Goal: Use online tool/utility: Use online tool/utility

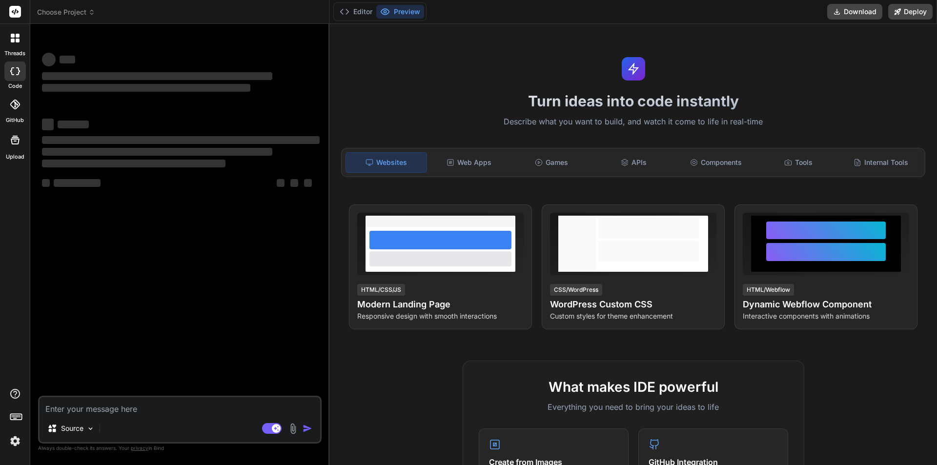
click at [67, 409] on textarea at bounding box center [180, 406] width 281 height 18
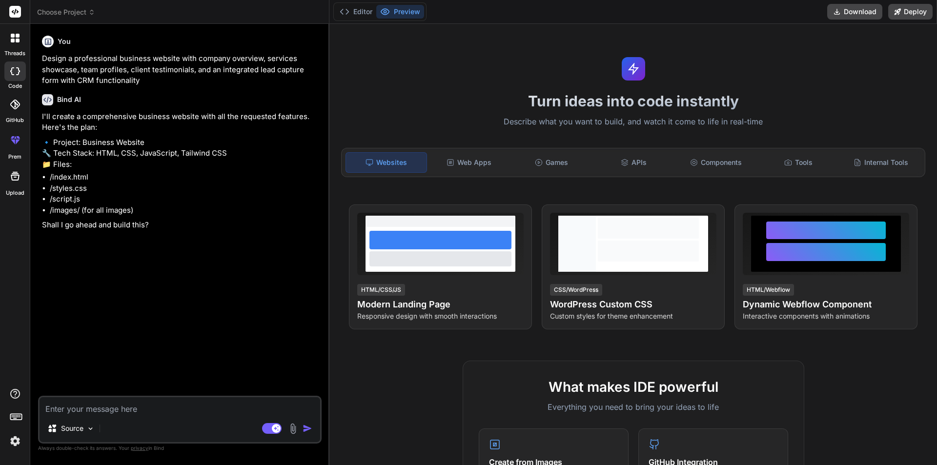
type textarea "x"
type textarea "j"
type textarea "x"
type textarea "jo"
type textarea "x"
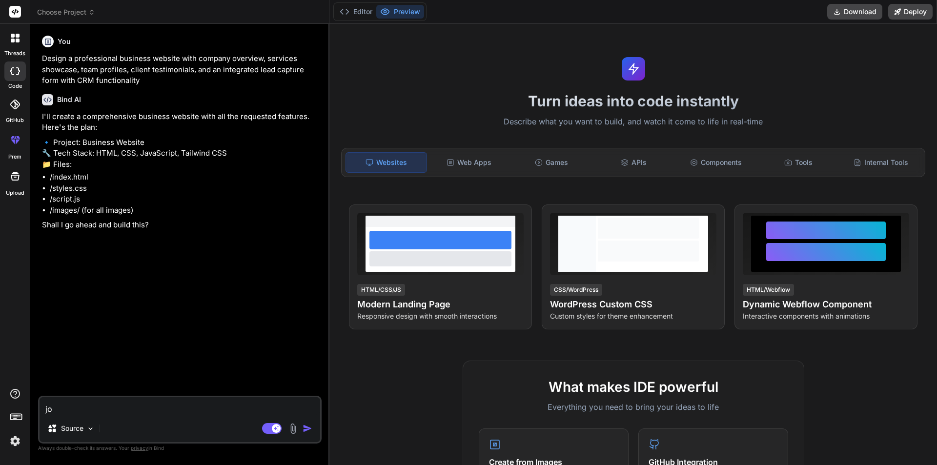
type textarea "job"
type textarea "x"
type textarea "jobs"
type textarea "x"
type textarea "jobs"
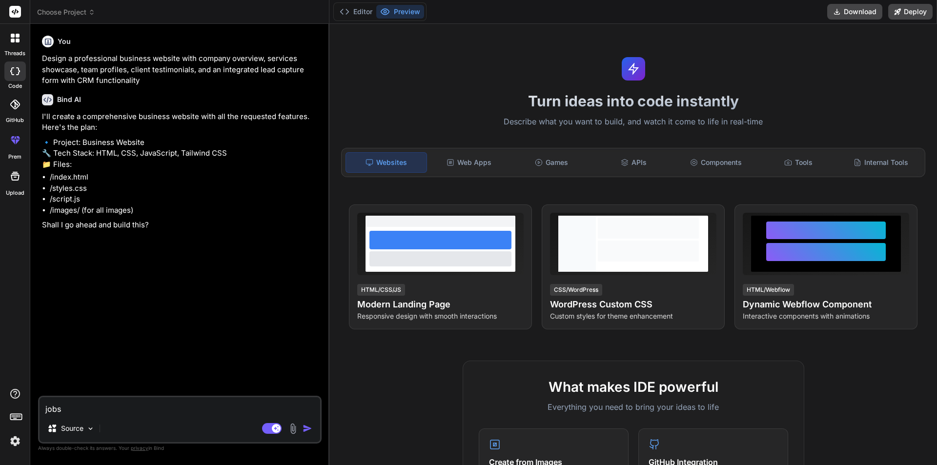
type textarea "x"
type textarea "jobs a"
type textarea "x"
type textarea "jobs ab"
type textarea "x"
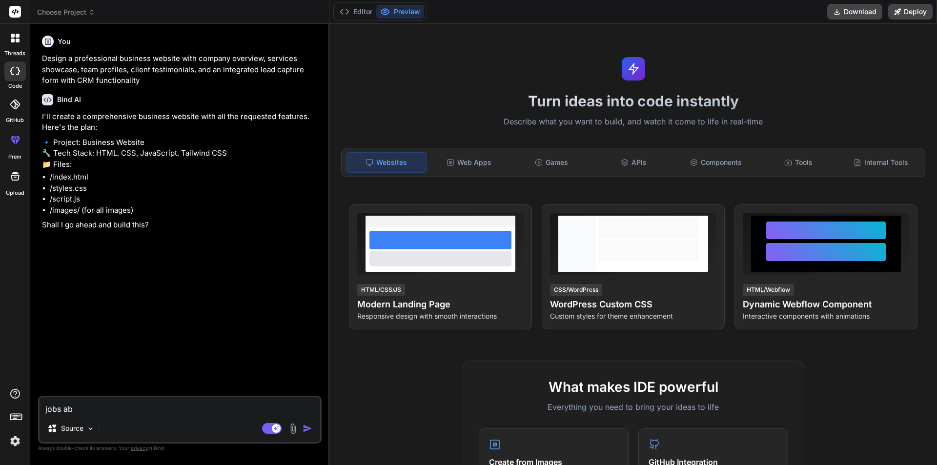
type textarea "jobs a"
type textarea "x"
type textarea "jobs an"
type textarea "x"
type textarea "jobs [PERSON_NAME]"
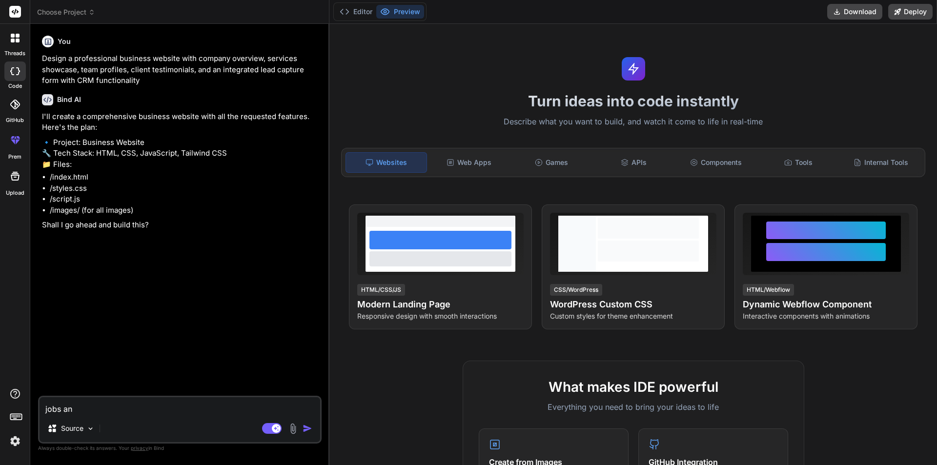
type textarea "x"
type textarea "jobs anno"
type textarea "x"
type textarea "jobs annou"
type textarea "x"
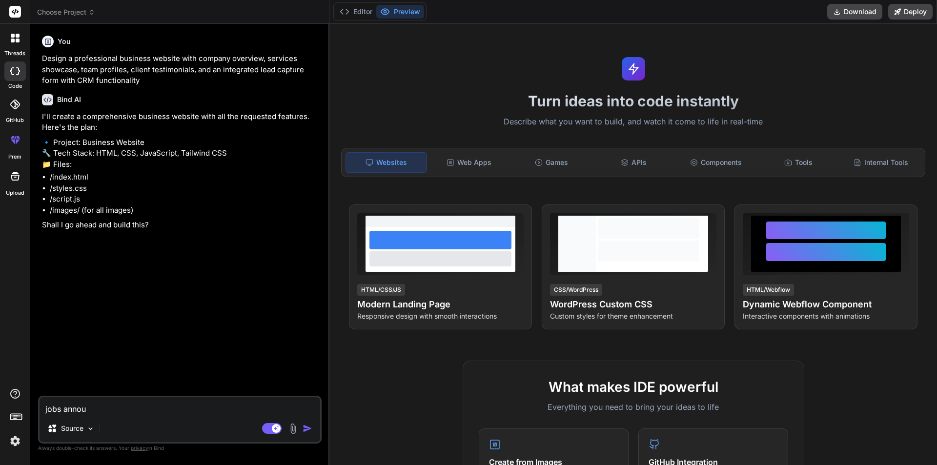
type textarea "jobs announ"
type textarea "x"
type textarea "jobs announc"
type textarea "x"
type textarea "jobs announce"
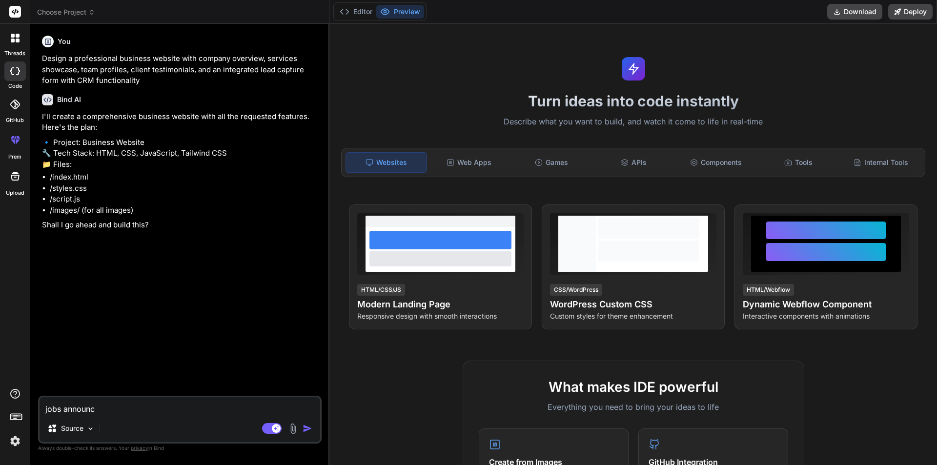
type textarea "x"
type textarea "jobs announcem"
type textarea "x"
type textarea "jobs announceme"
type textarea "x"
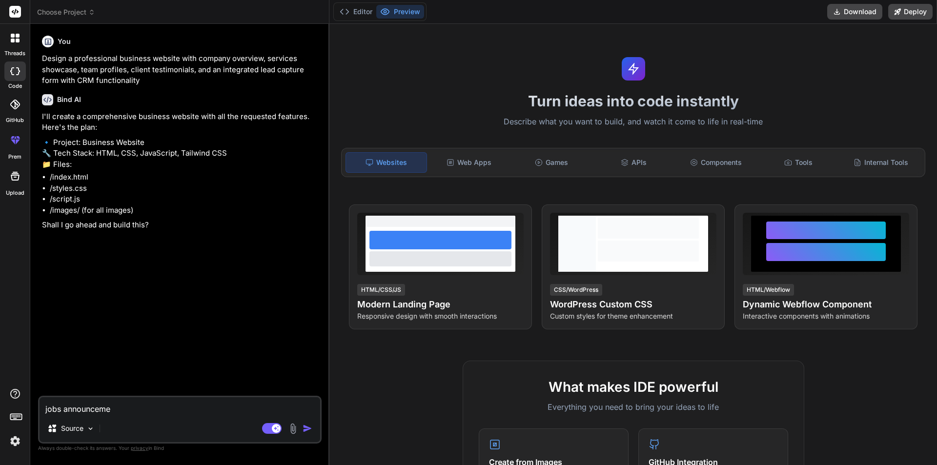
type textarea "jobs announcemen"
type textarea "x"
type textarea "jobs announcement"
type textarea "x"
type textarea "jobs announcement"
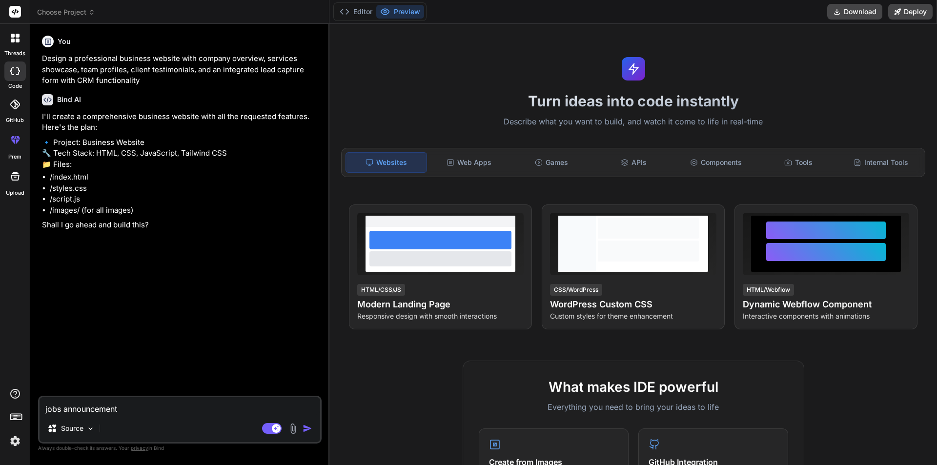
type textarea "x"
type textarea "jobs announcement p"
type textarea "x"
type textarea "jobs announcement pl"
type textarea "x"
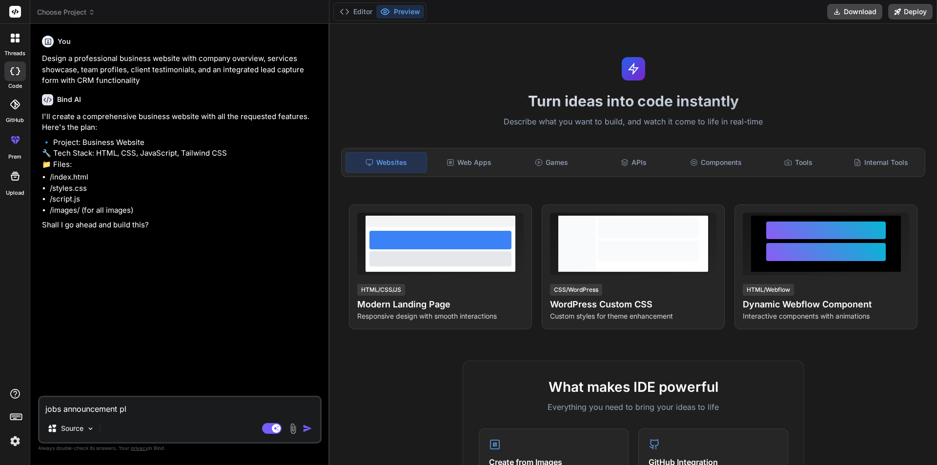
type textarea "jobs announcement pla"
type textarea "x"
type textarea "jobs announcement plat"
type textarea "x"
type textarea "jobs announcement platf"
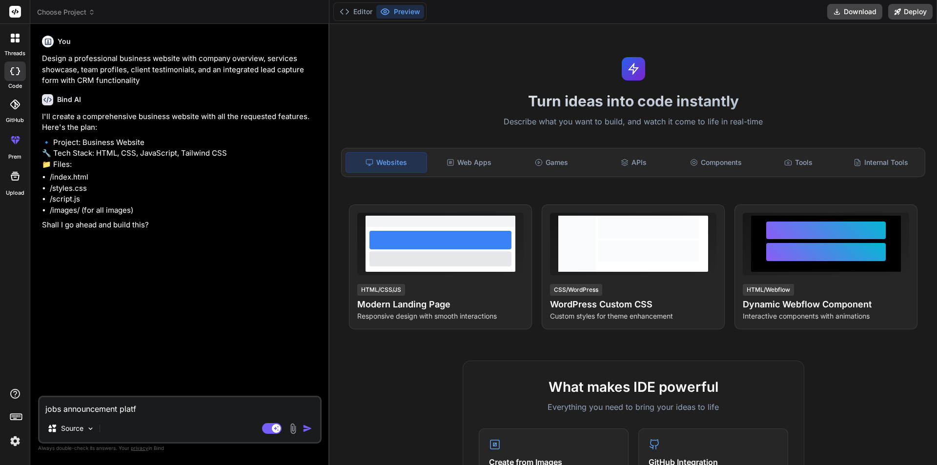
type textarea "x"
type textarea "jobs announcement platfo"
type textarea "x"
type textarea "jobs announcement platfor"
type textarea "x"
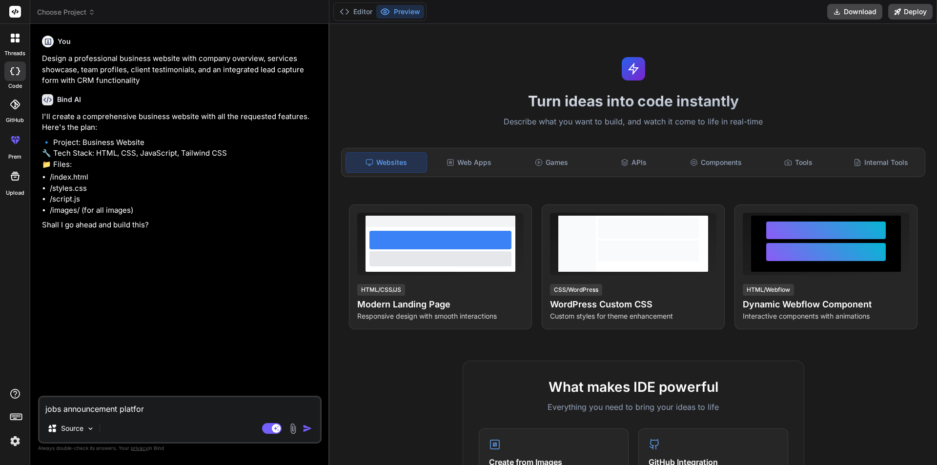
type textarea "jobs announcement platform"
type textarea "x"
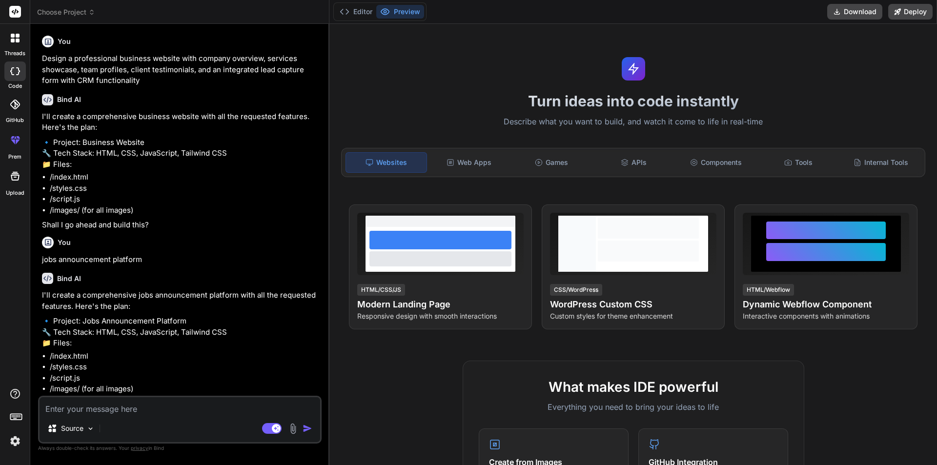
type textarea "x"
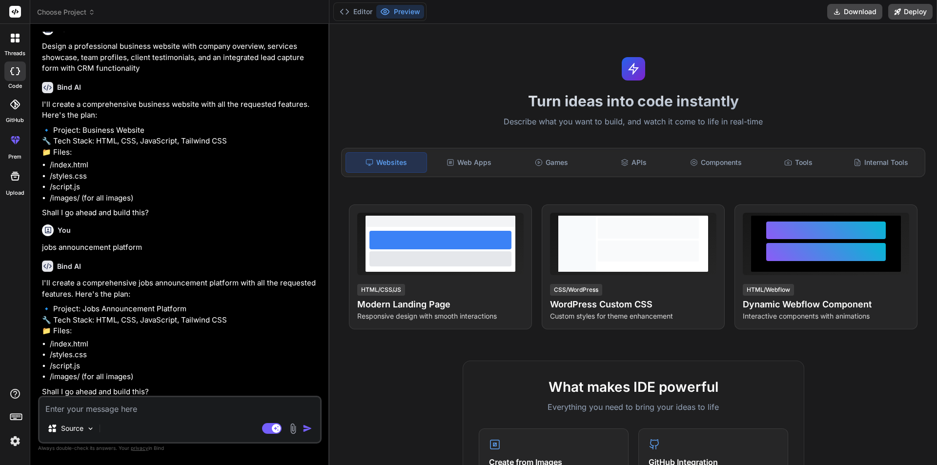
scroll to position [16, 0]
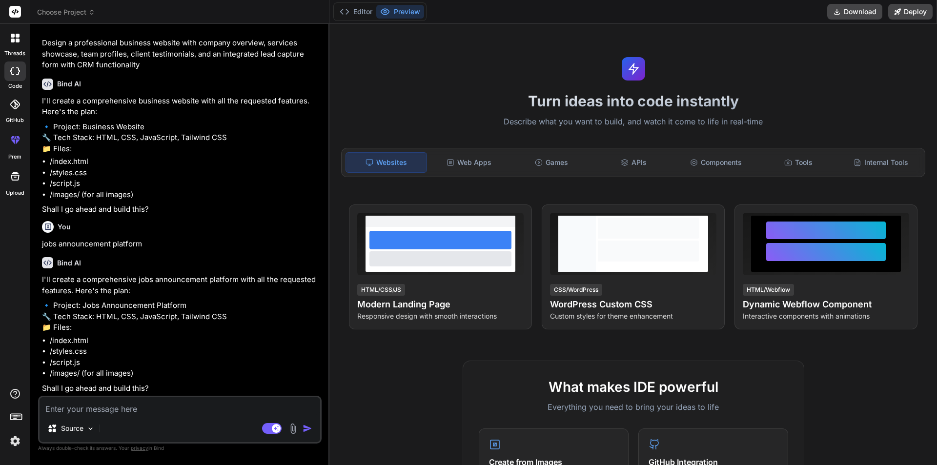
type textarea "y"
type textarea "x"
type textarea "ye"
type textarea "x"
type textarea "yes"
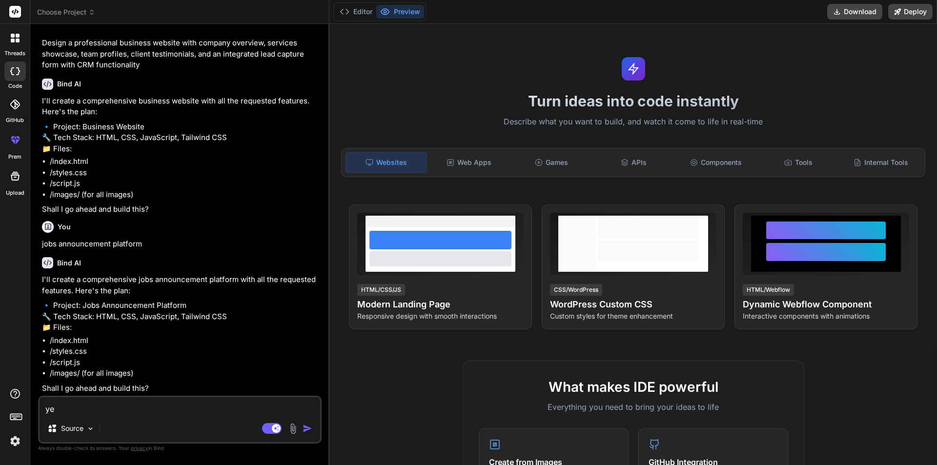
type textarea "x"
type textarea "yes"
click at [311, 425] on img "button" at bounding box center [308, 429] width 10 height 10
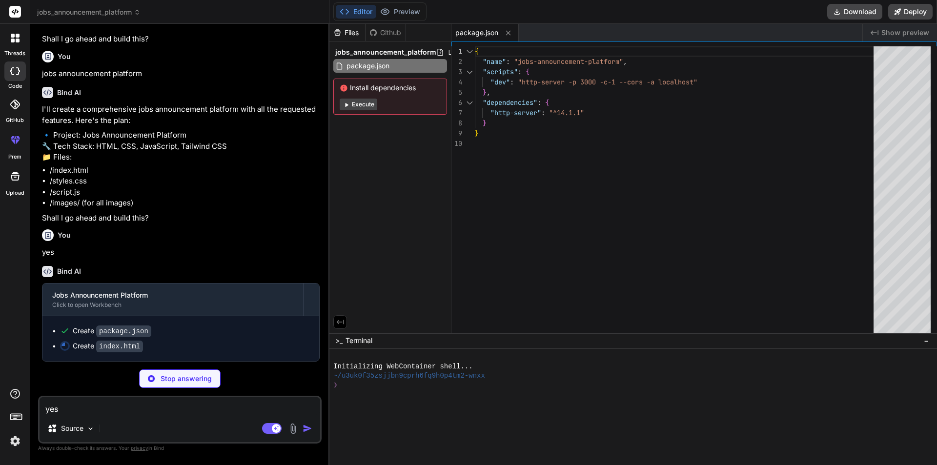
scroll to position [152, 0]
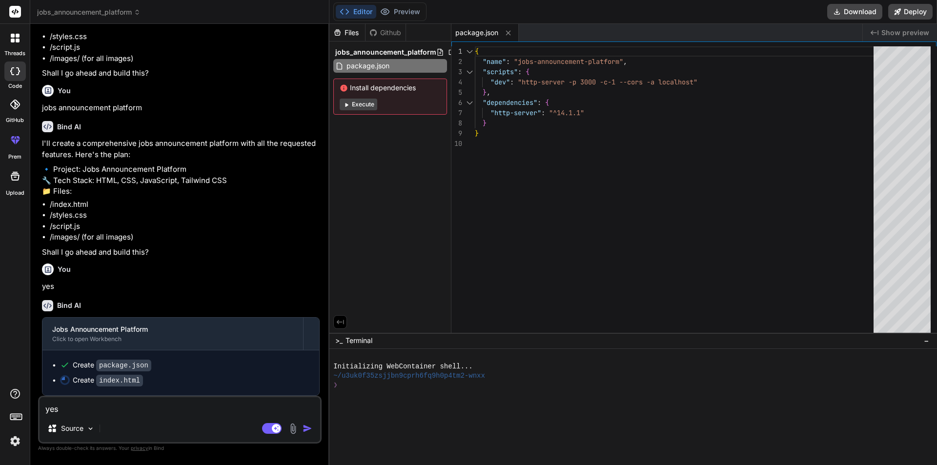
type textarea "x"
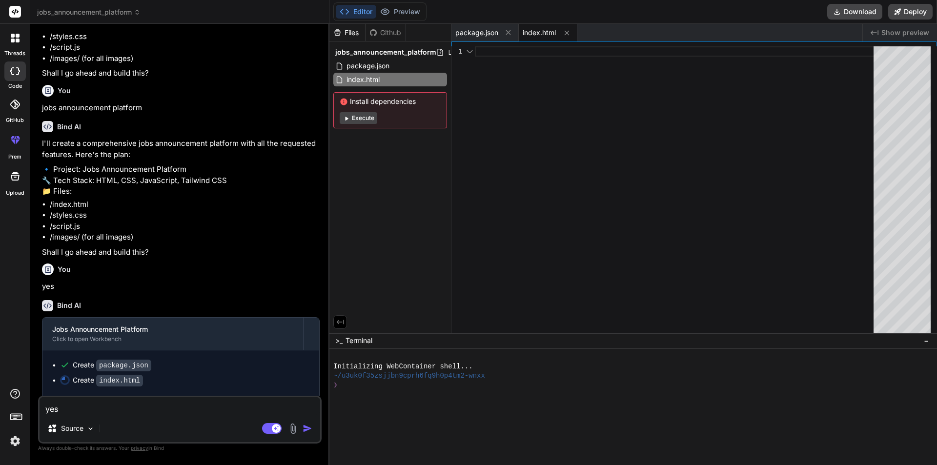
scroll to position [177, 0]
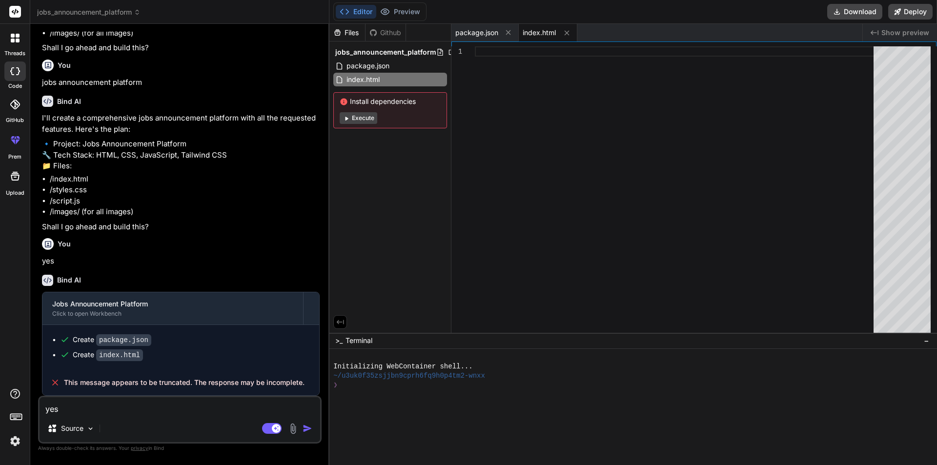
click at [531, 32] on span "index.html" at bounding box center [539, 33] width 33 height 10
click at [474, 32] on span "package.json" at bounding box center [476, 33] width 43 height 10
type textarea "{ "name": "jobs-announcement-platform", "scripts": { "dev": "http-server -p 300…"
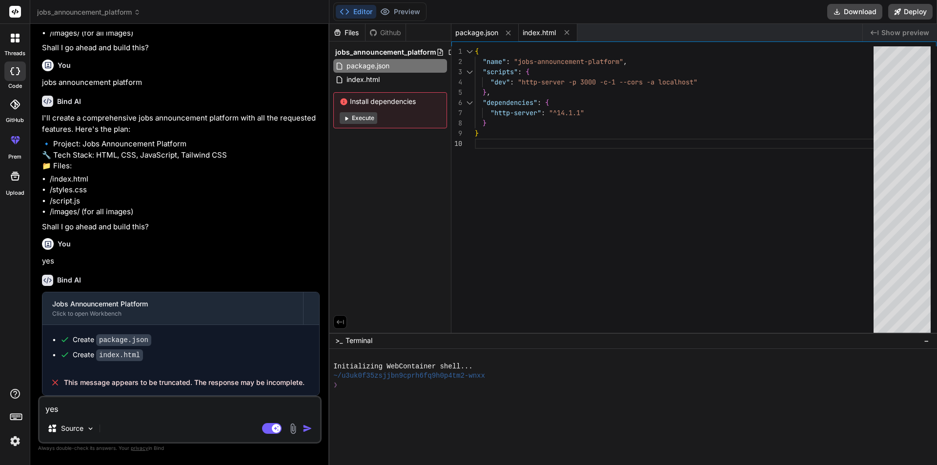
click at [530, 37] on span "index.html" at bounding box center [539, 33] width 33 height 10
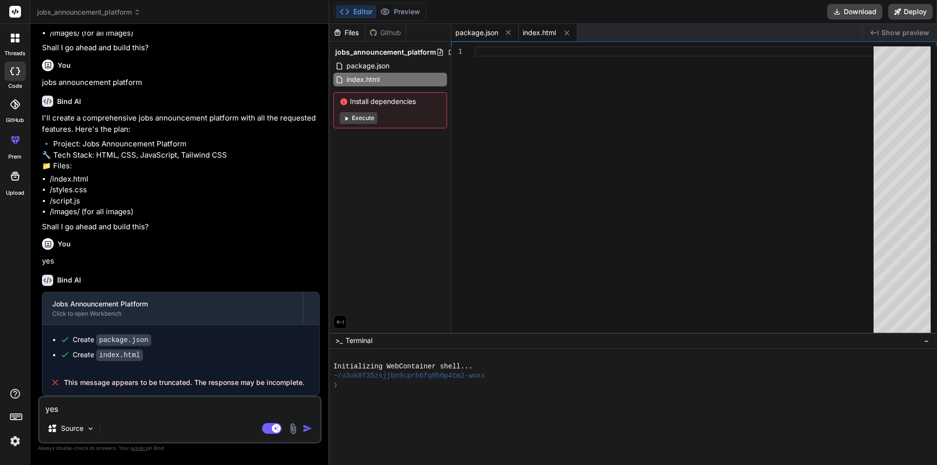
click at [479, 32] on span "package.json" at bounding box center [476, 33] width 43 height 10
type textarea "{ "name": "jobs-announcement-platform", "scripts": { "dev": "http-server -p 300…"
